Goal: Information Seeking & Learning: Learn about a topic

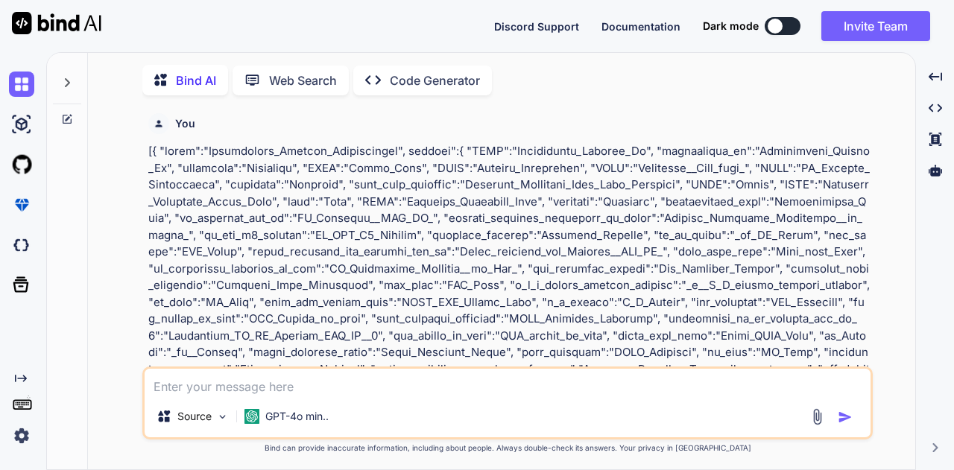
type textarea "x"
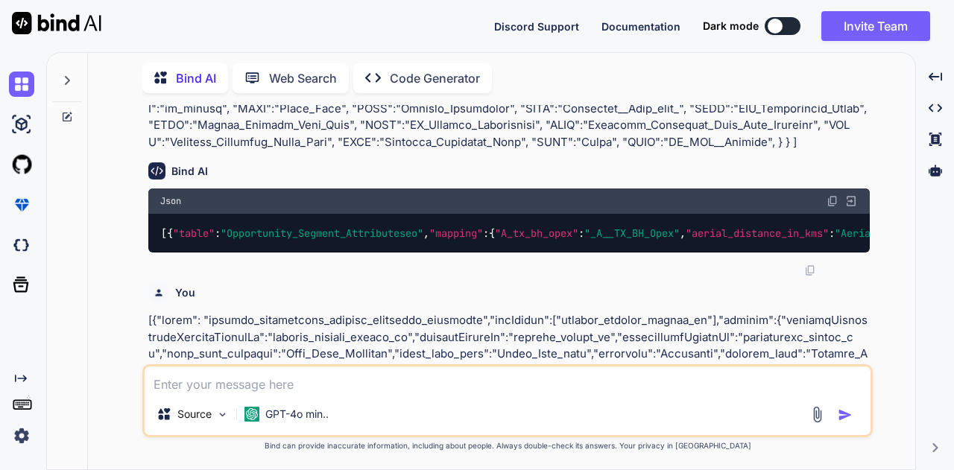
scroll to position [5507, 0]
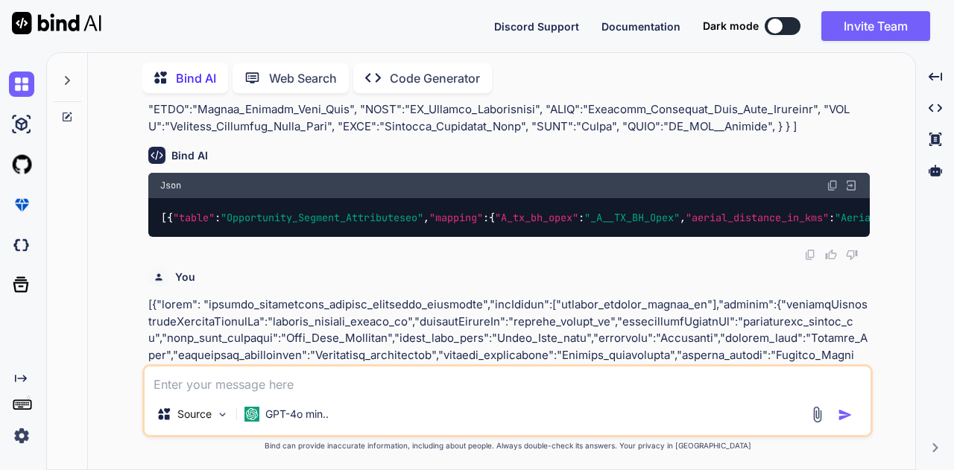
click at [336, 371] on textarea at bounding box center [508, 380] width 726 height 27
type textarea "h"
type textarea "x"
type textarea "ho"
type textarea "x"
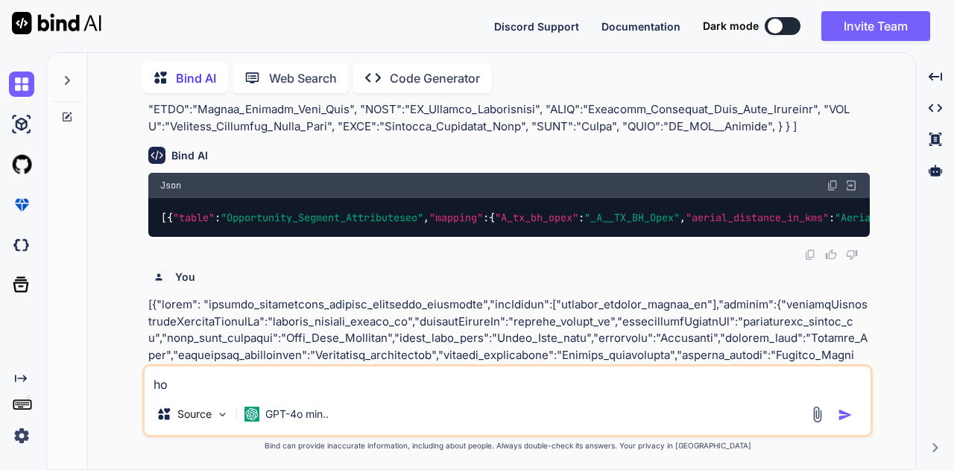
type textarea "how"
type textarea "x"
type textarea "how"
type textarea "x"
type textarea "how t"
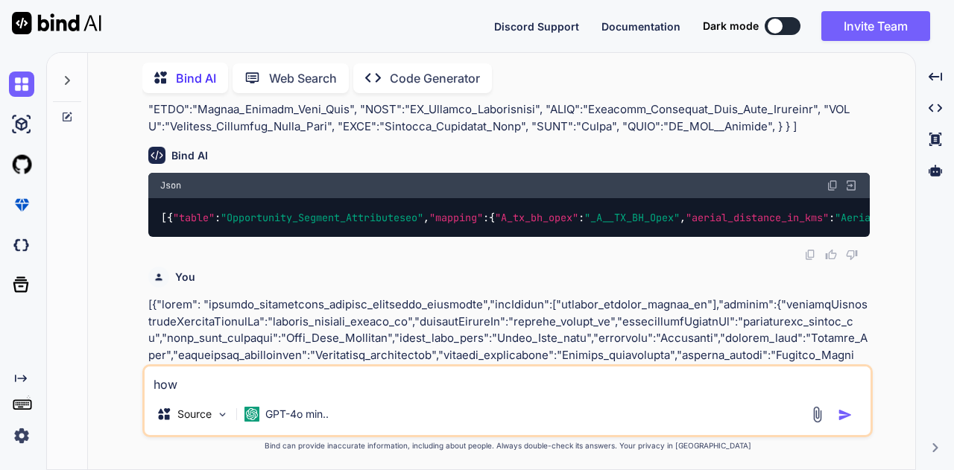
type textarea "x"
type textarea "how to"
type textarea "x"
type textarea "how to"
type textarea "x"
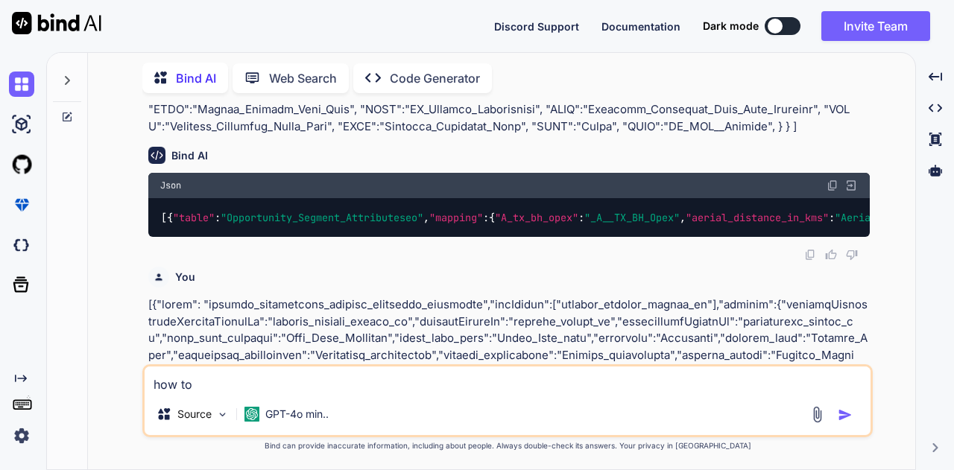
type textarea "how to s"
type textarea "x"
type textarea "how to so"
type textarea "x"
type textarea "how to sol"
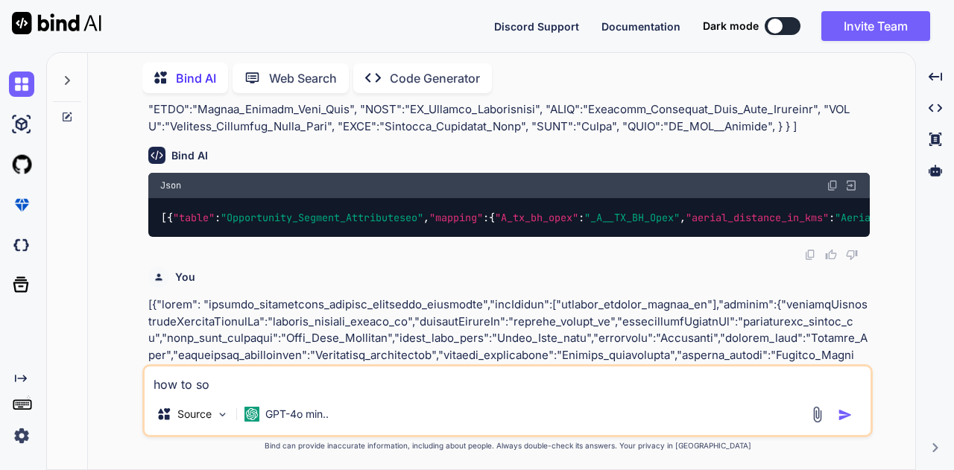
type textarea "x"
type textarea "how to solv"
type textarea "x"
type textarea "how to solve"
type textarea "x"
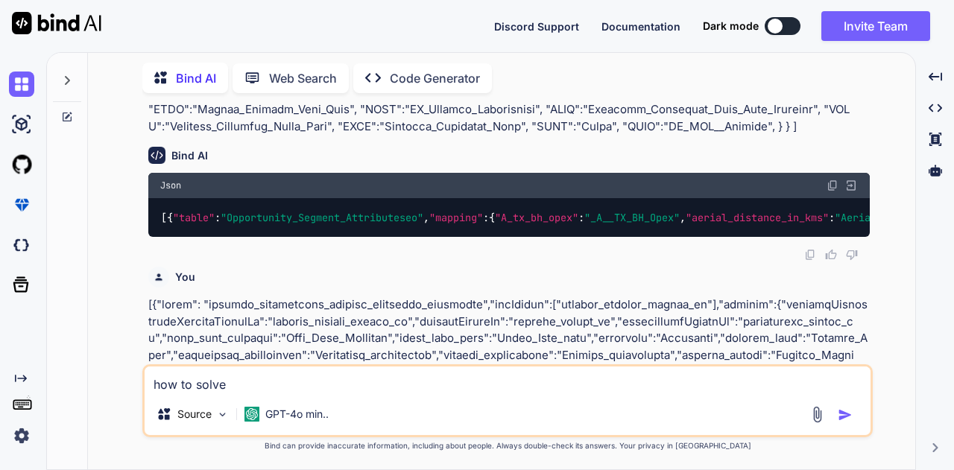
type textarea "how to solve"
type textarea "x"
type textarea "how to solve a"
type textarea "x"
type textarea "how to solve a"
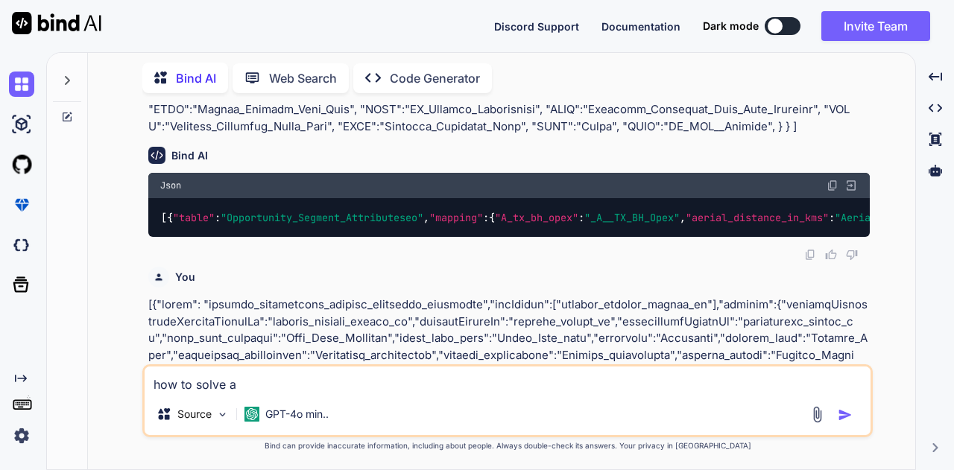
type textarea "x"
type textarea "how to solve a t"
type textarea "x"
type textarea "how to solve a tr"
type textarea "x"
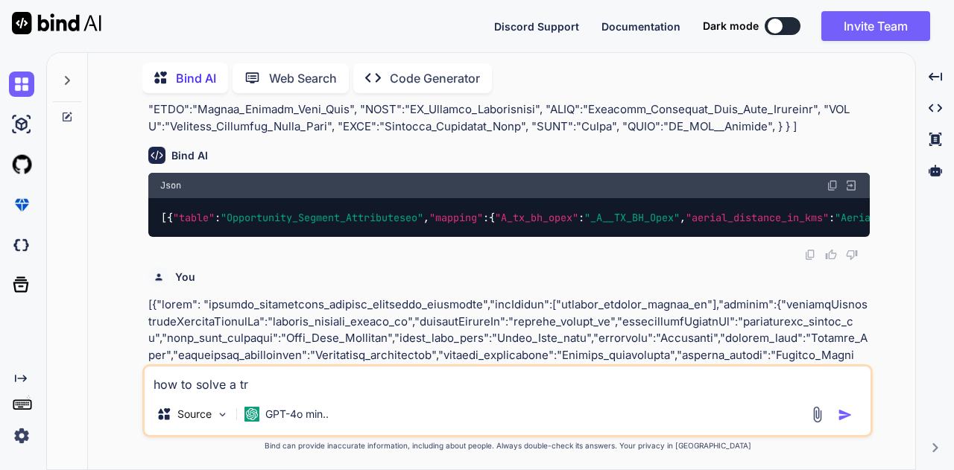
type textarea "how to solve a tri"
type textarea "x"
type textarea "how to solve a tria"
type textarea "x"
type textarea "how to solve a trian"
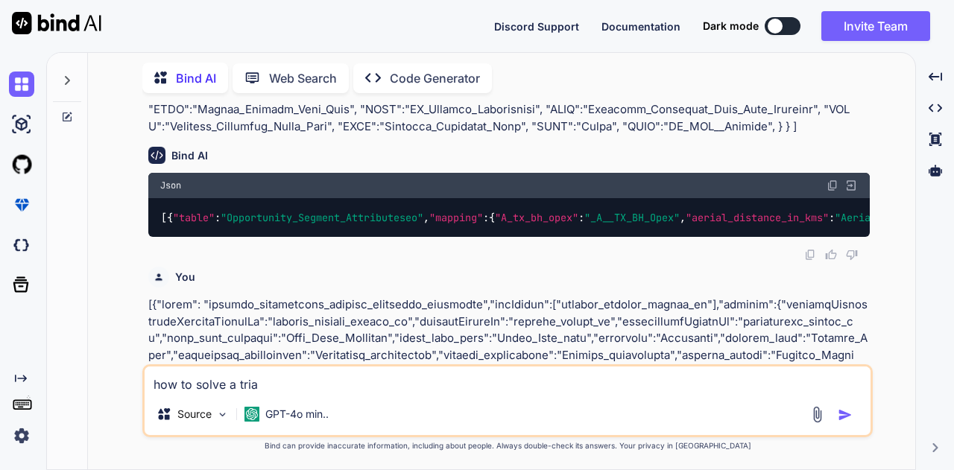
type textarea "x"
type textarea "how to solve a trian"
type textarea "x"
type textarea "how to solve a trian"
type textarea "x"
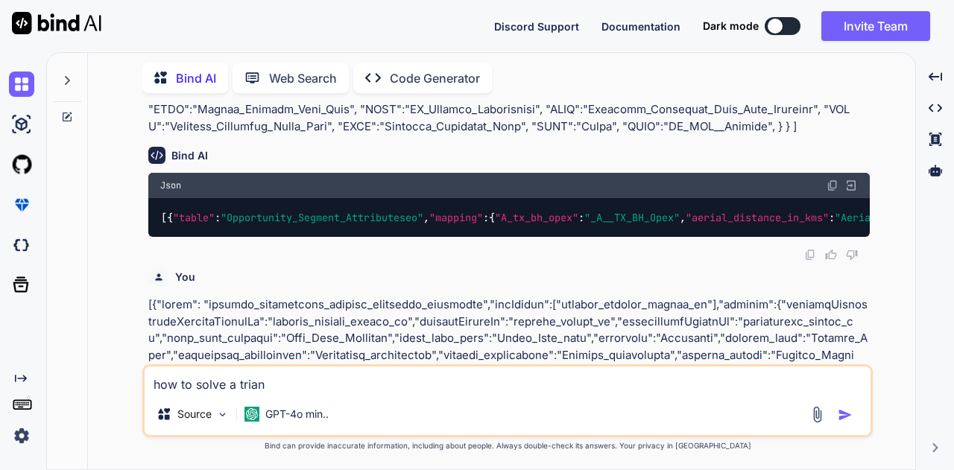
type textarea "how to solve a triang"
type textarea "x"
type textarea "how to solve a triangk"
type textarea "x"
type textarea "how to solve a triangk="
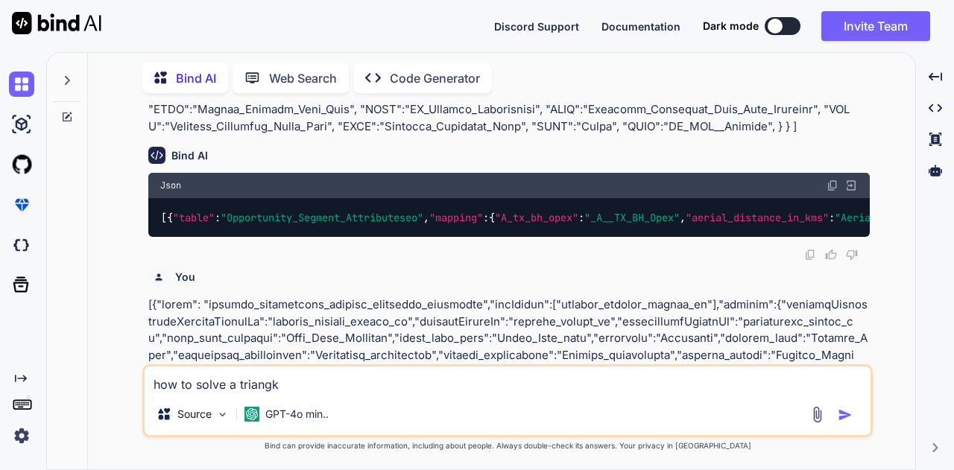
type textarea "x"
type textarea "how to solve a triangk=l"
type textarea "x"
type textarea "how to solve a triangk="
type textarea "x"
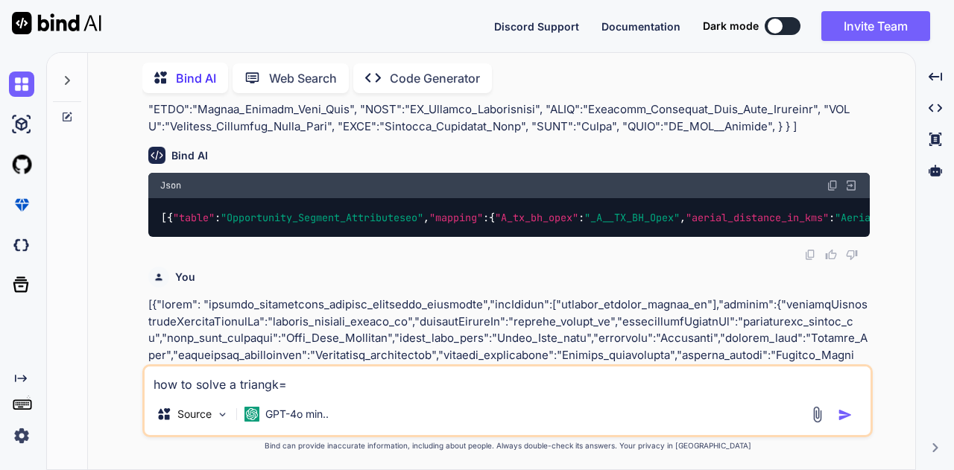
type textarea "how to solve a triangk"
type textarea "x"
type textarea "how to solve a triang"
type textarea "x"
type textarea "how to solve a triangl"
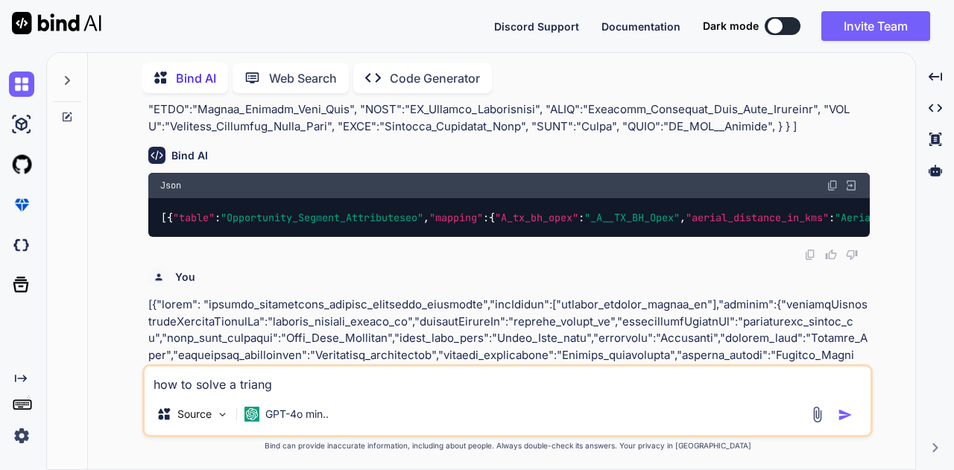
type textarea "x"
type textarea "how to solve a triangle"
type textarea "x"
type textarea "how to solve a triangle"
type textarea "x"
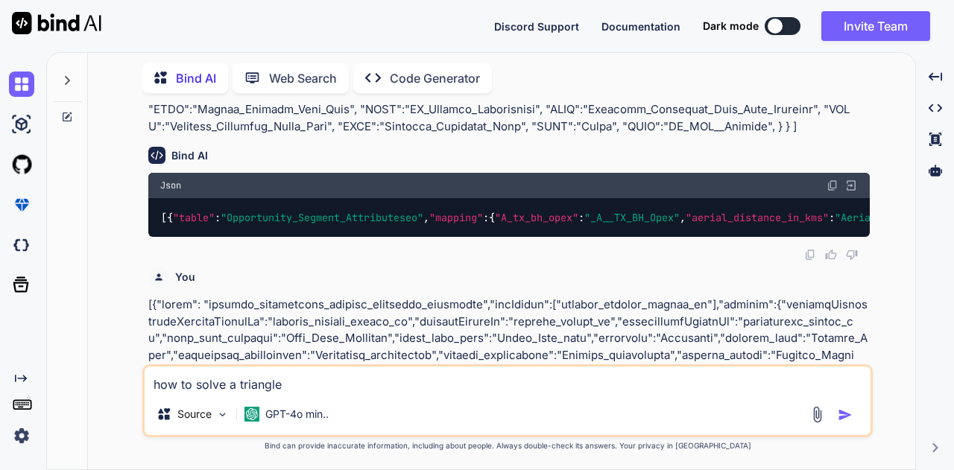
type textarea "how to solve a triangle r"
type textarea "x"
type textarea "how to solve a triangle ru"
type textarea "x"
type textarea "how to solve a triangle rub"
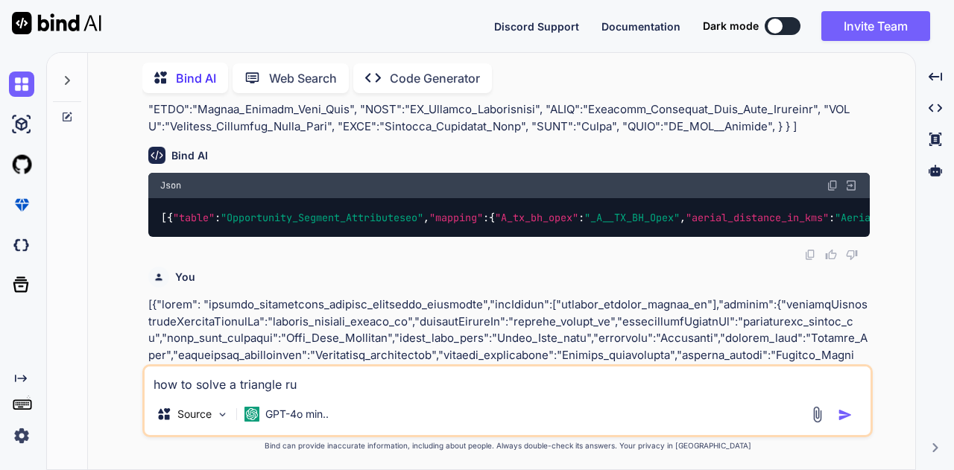
type textarea "x"
type textarea "how to solve a triangle rubi"
type textarea "x"
type textarea "how to solve a triangle rubix"
type textarea "x"
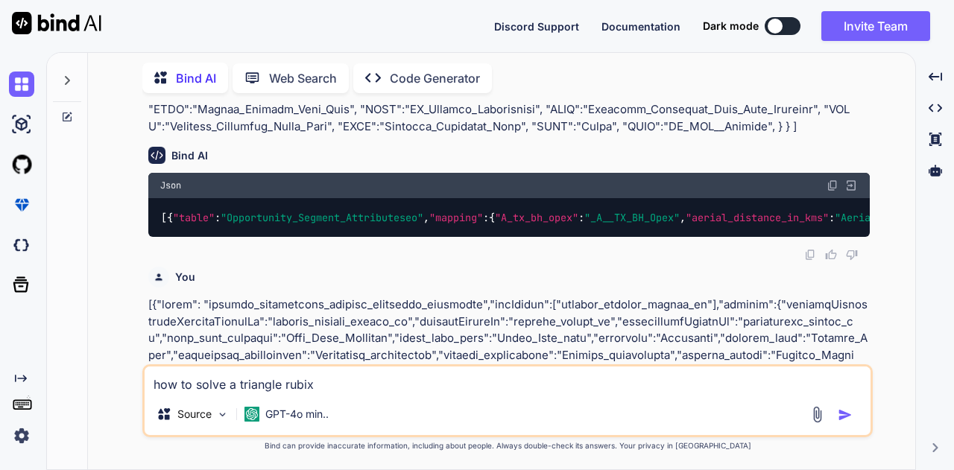
type textarea "how to solve a triangle rubix"
type textarea "x"
type textarea "how to solve a triangle rubix c"
type textarea "x"
type textarea "how to solve a triangle rubix cu"
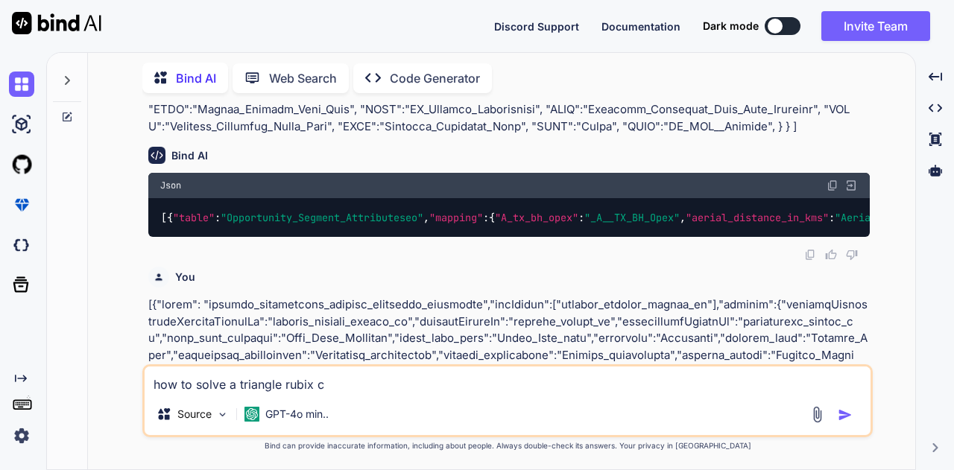
type textarea "x"
type textarea "how to solve a triangle rubix cub"
type textarea "x"
type textarea "how to solve a triangle rubix cube"
type textarea "x"
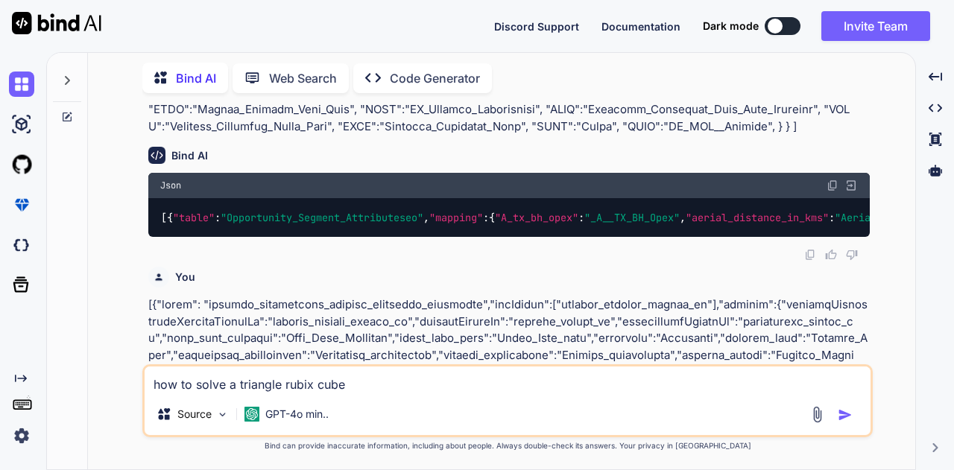
type textarea "how to solve a triangle rubix cube\"
type textarea "x"
type textarea "how to solve a triangle rubix cube"
type textarea "x"
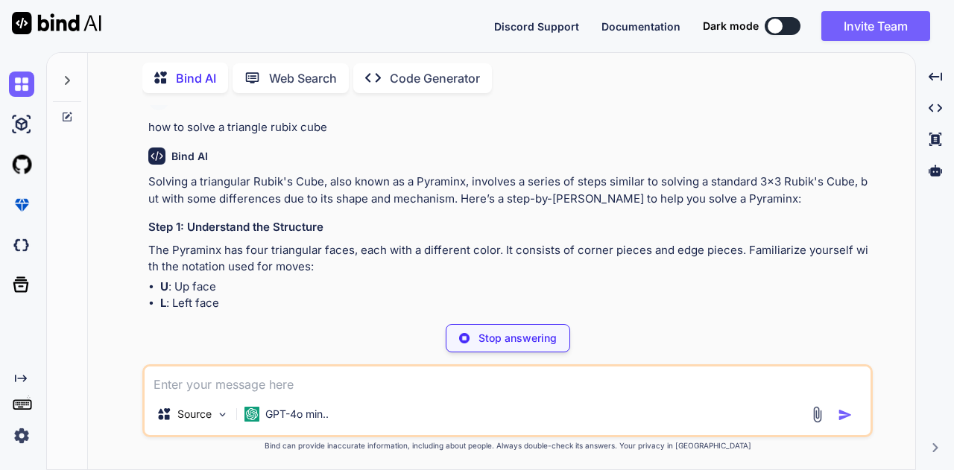
scroll to position [6522, 0]
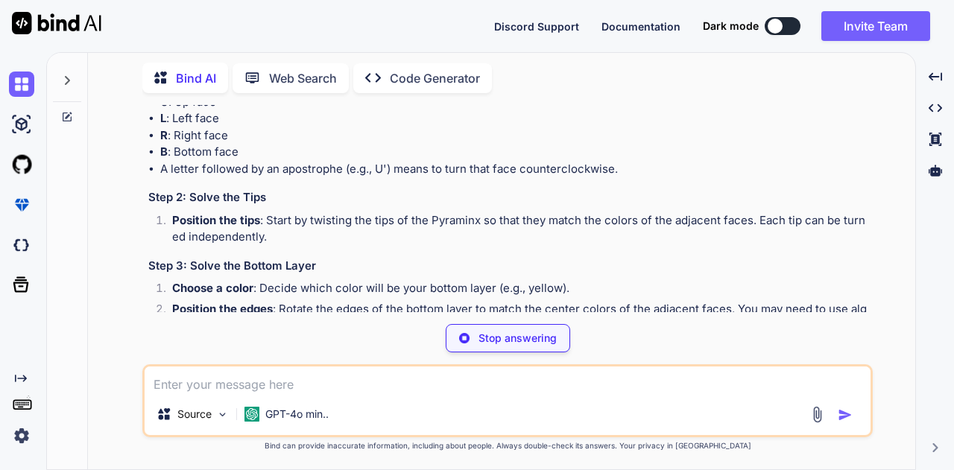
type textarea "x"
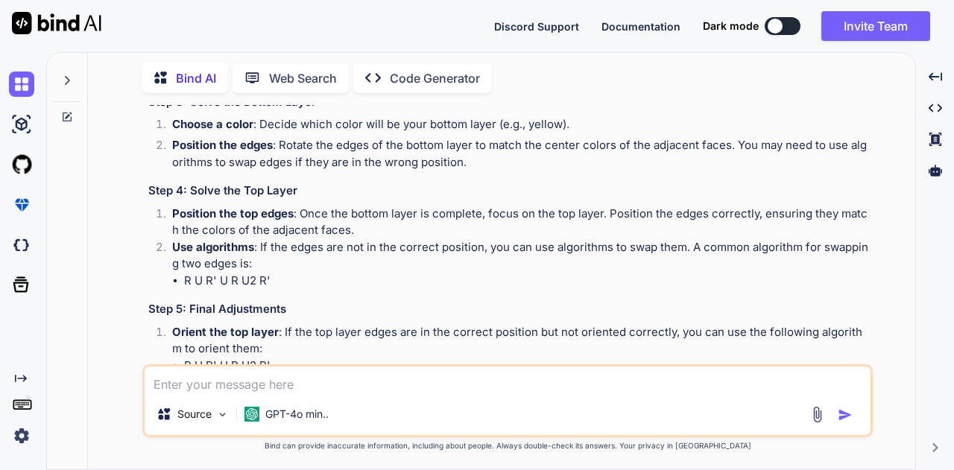
scroll to position [6933, 0]
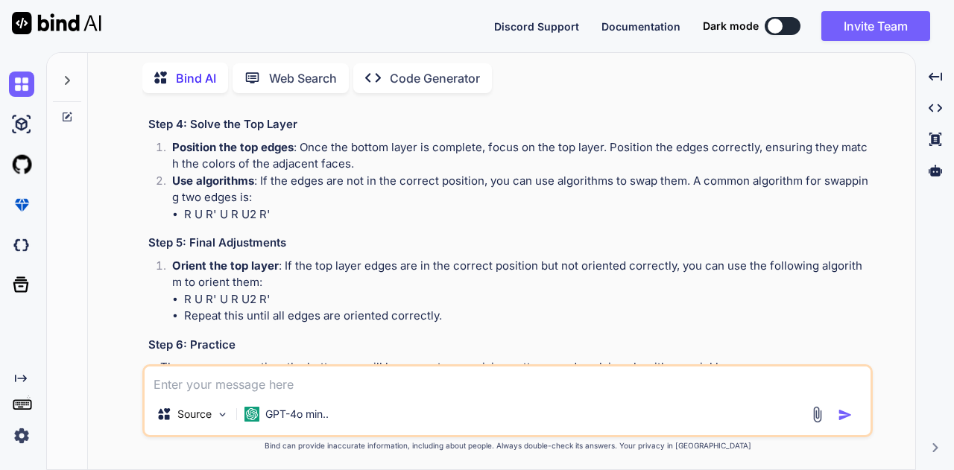
click at [417, 376] on textarea at bounding box center [508, 380] width 726 height 27
